Goal: Find specific page/section: Find specific page/section

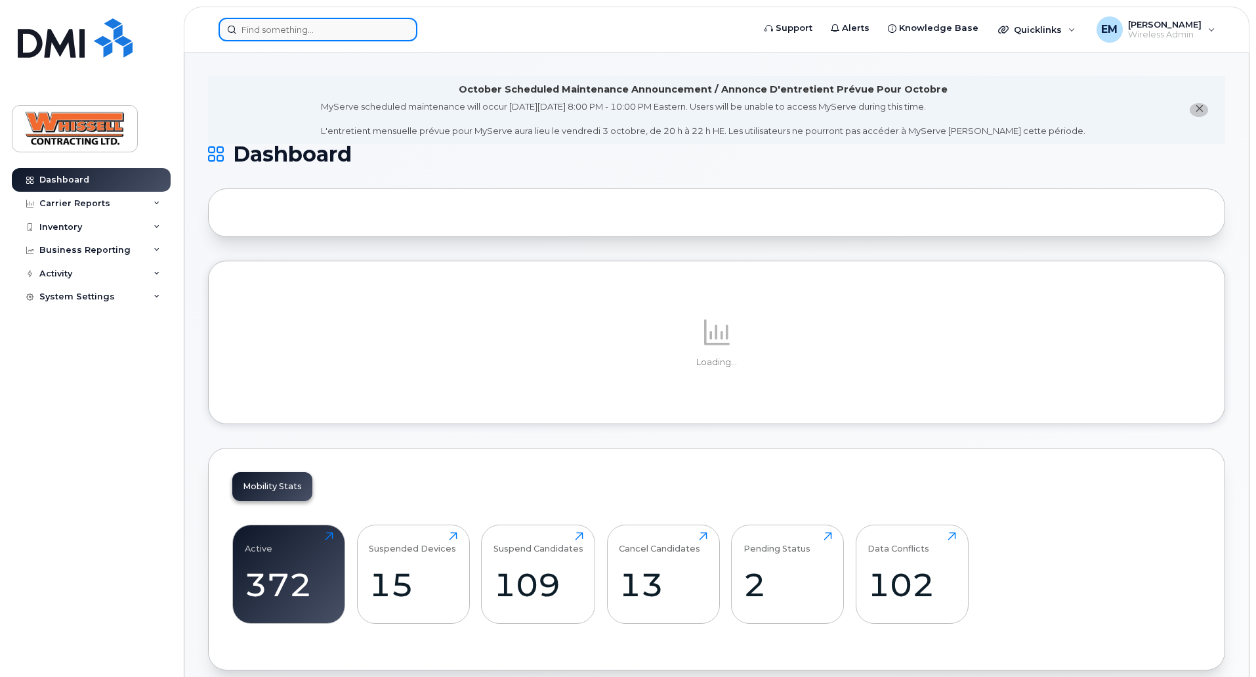
click at [329, 37] on input at bounding box center [318, 30] width 199 height 24
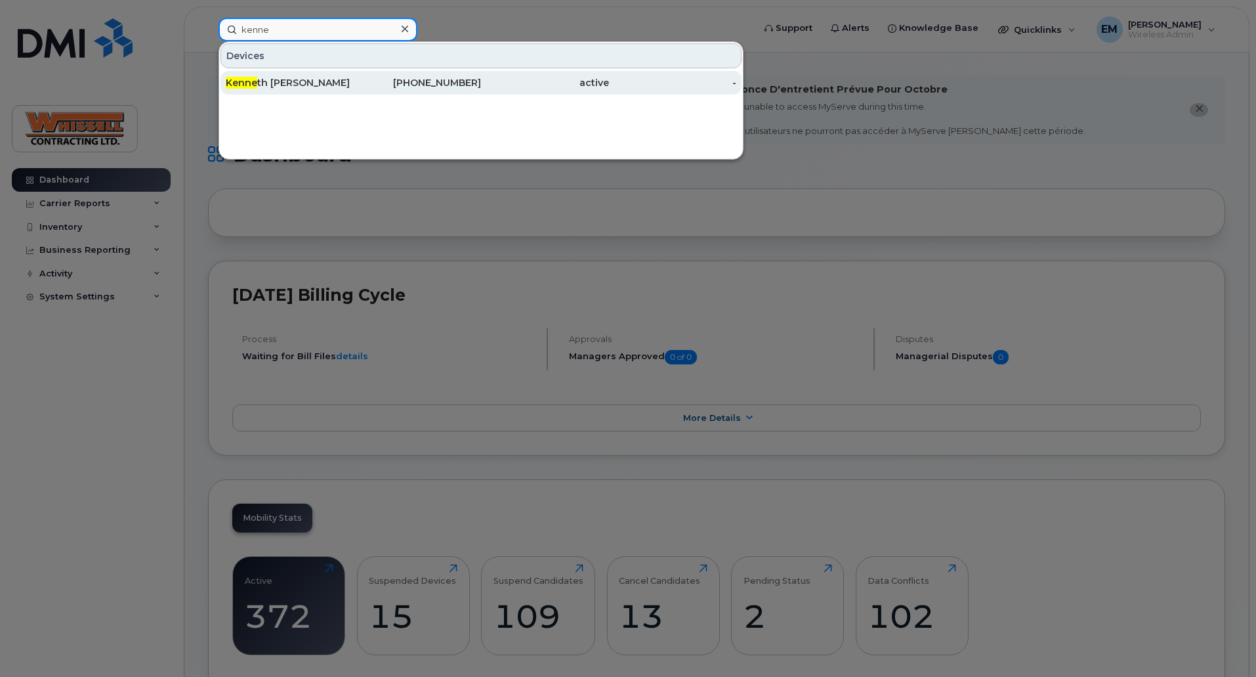
type input "kenne"
click at [276, 83] on div "Kenne th [PERSON_NAME]" at bounding box center [290, 82] width 128 height 13
